Goal: Information Seeking & Learning: Find specific fact

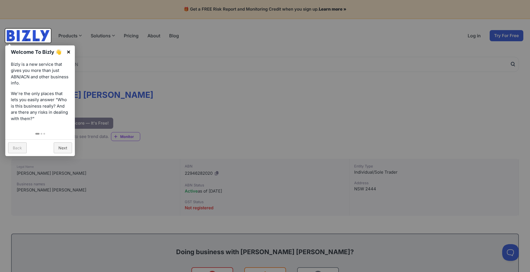
click at [70, 50] on link "×" at bounding box center [68, 51] width 13 height 13
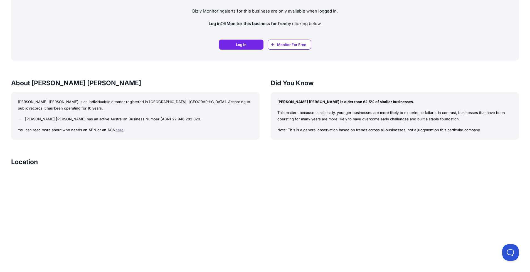
scroll to position [445, 0]
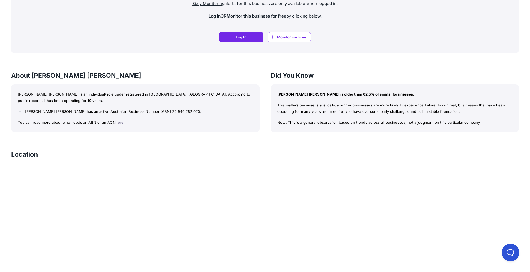
drag, startPoint x: 19, startPoint y: 93, endPoint x: 205, endPoint y: 111, distance: 186.7
click at [205, 111] on div "[PERSON_NAME] [PERSON_NAME] is an individual/sole trader registered in [GEOGRAP…" at bounding box center [135, 108] width 248 height 48
drag, startPoint x: 205, startPoint y: 111, endPoint x: 193, endPoint y: 111, distance: 12.2
copy div "[PERSON_NAME], [PERSON_NAME] [PERSON_NAME] is an individual/sole trader registe…"
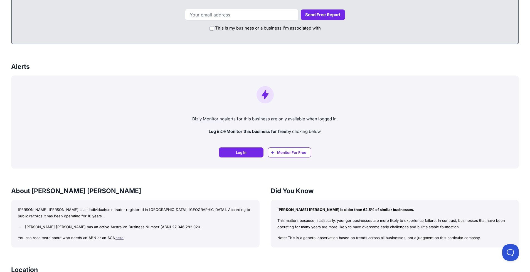
scroll to position [362, 0]
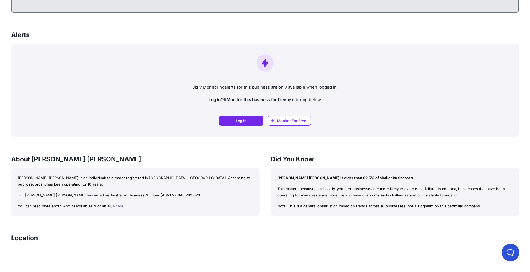
drag, startPoint x: 48, startPoint y: 188, endPoint x: 23, endPoint y: 181, distance: 26.0
click at [48, 188] on div "[PERSON_NAME] [PERSON_NAME] is an individual/sole trader registered in [GEOGRAP…" at bounding box center [135, 192] width 248 height 48
click at [19, 176] on p "[PERSON_NAME] [PERSON_NAME] is an individual/sole trader registered in [GEOGRAP…" at bounding box center [135, 180] width 235 height 13
drag, startPoint x: 16, startPoint y: 177, endPoint x: 204, endPoint y: 195, distance: 188.7
click at [204, 195] on div "[PERSON_NAME] [PERSON_NAME] is an individual/sole trader registered in [GEOGRAP…" at bounding box center [135, 192] width 248 height 48
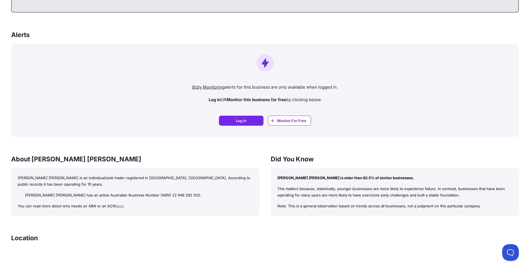
drag, startPoint x: 204, startPoint y: 195, endPoint x: 194, endPoint y: 194, distance: 9.6
copy div "[PERSON_NAME] [PERSON_NAME] is an individual/sole trader registered in [GEOGRAP…"
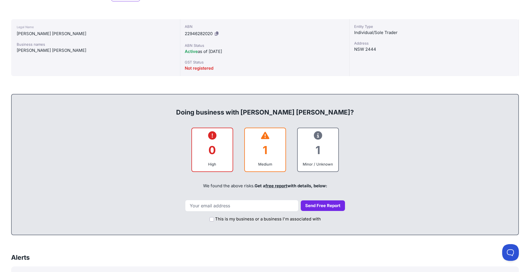
scroll to position [56, 0]
